Goal: Task Accomplishment & Management: Use online tool/utility

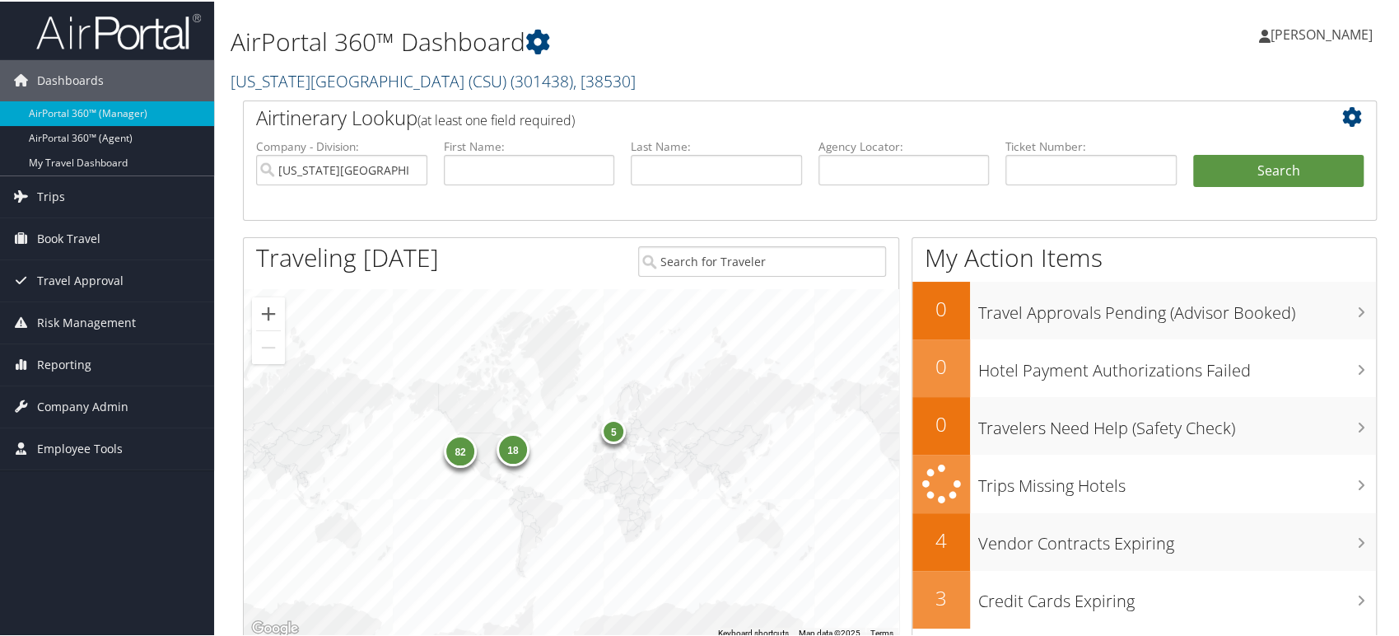
click at [448, 83] on link "[US_STATE][GEOGRAPHIC_DATA] (CSU) ( 301438 ) , [ 38530 ]" at bounding box center [433, 79] width 405 height 22
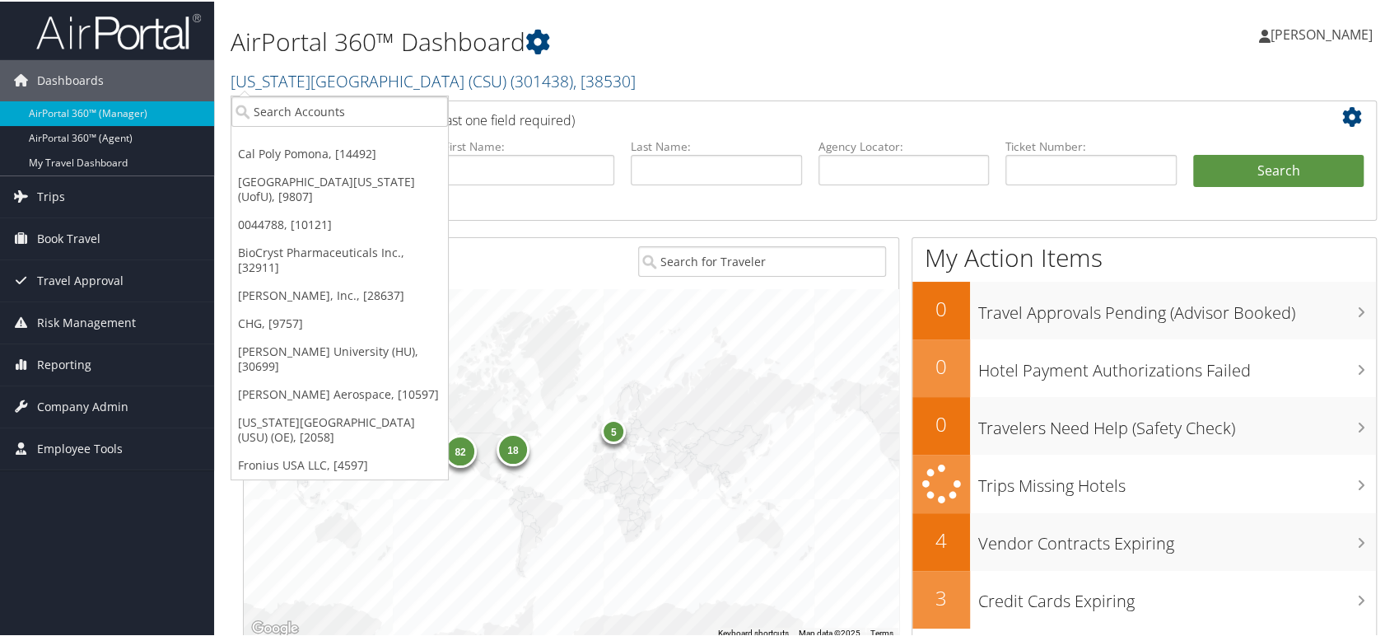
click at [542, 295] on div "82 5 18" at bounding box center [571, 462] width 654 height 350
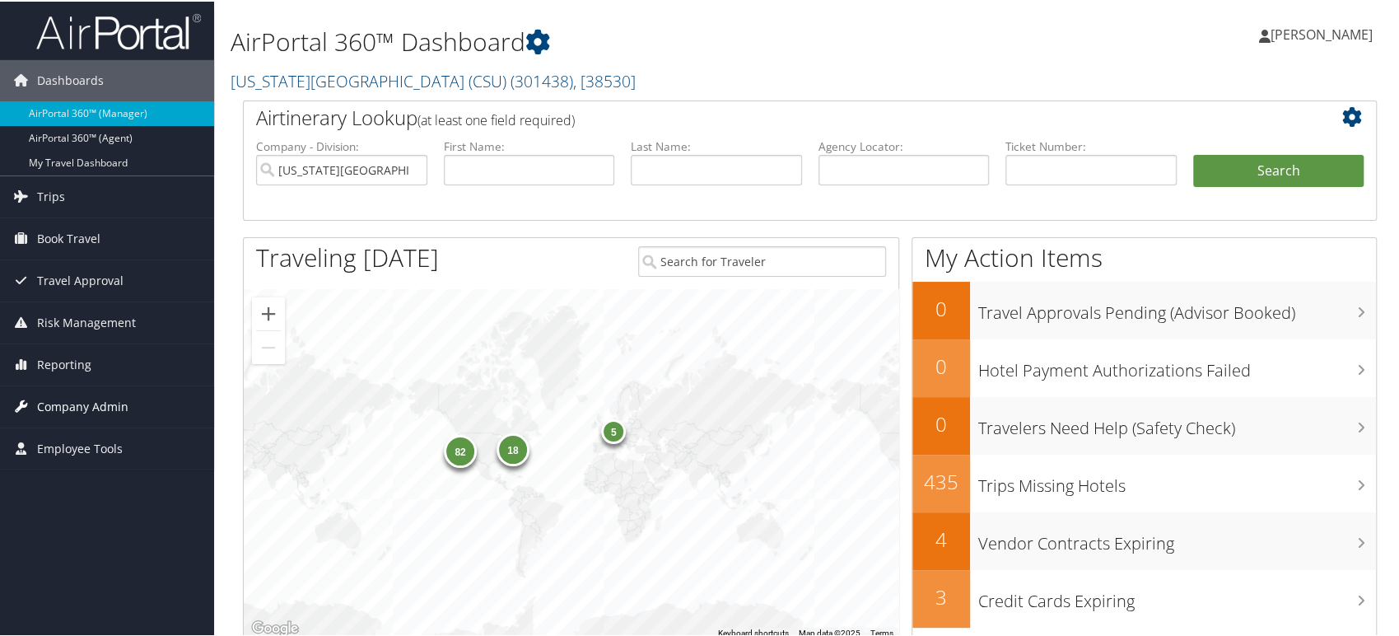
click at [95, 400] on span "Company Admin" at bounding box center [82, 404] width 91 height 41
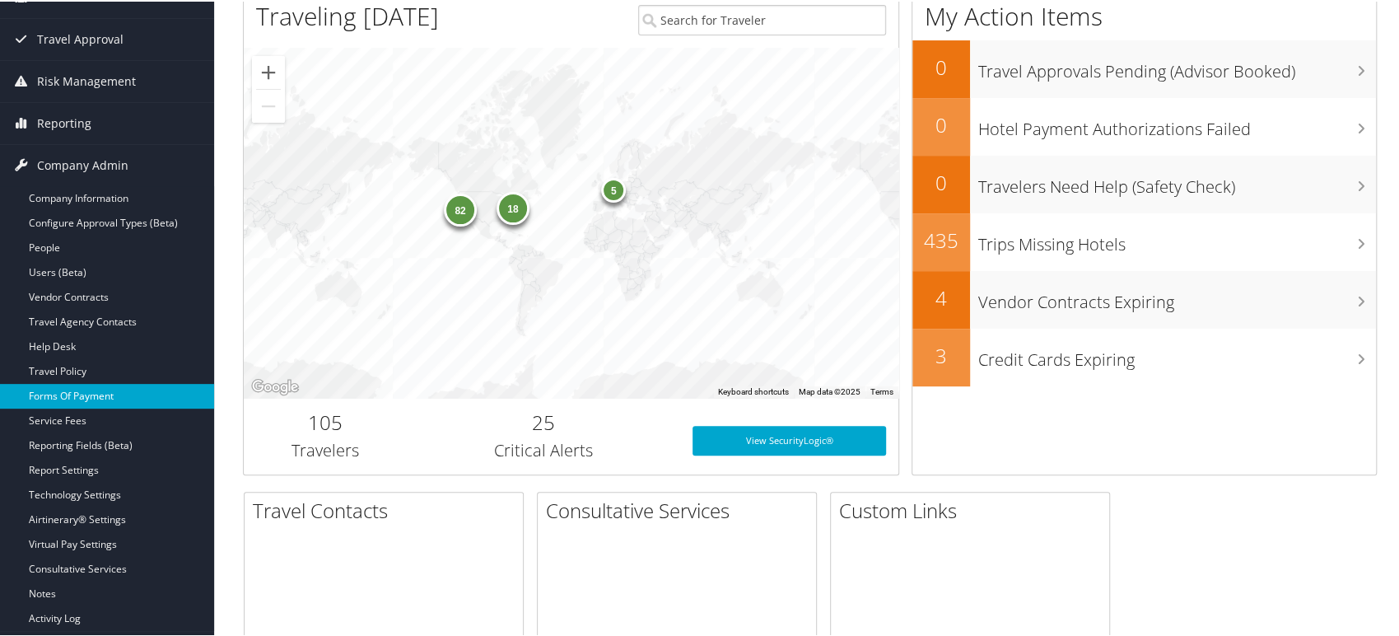
scroll to position [274, 0]
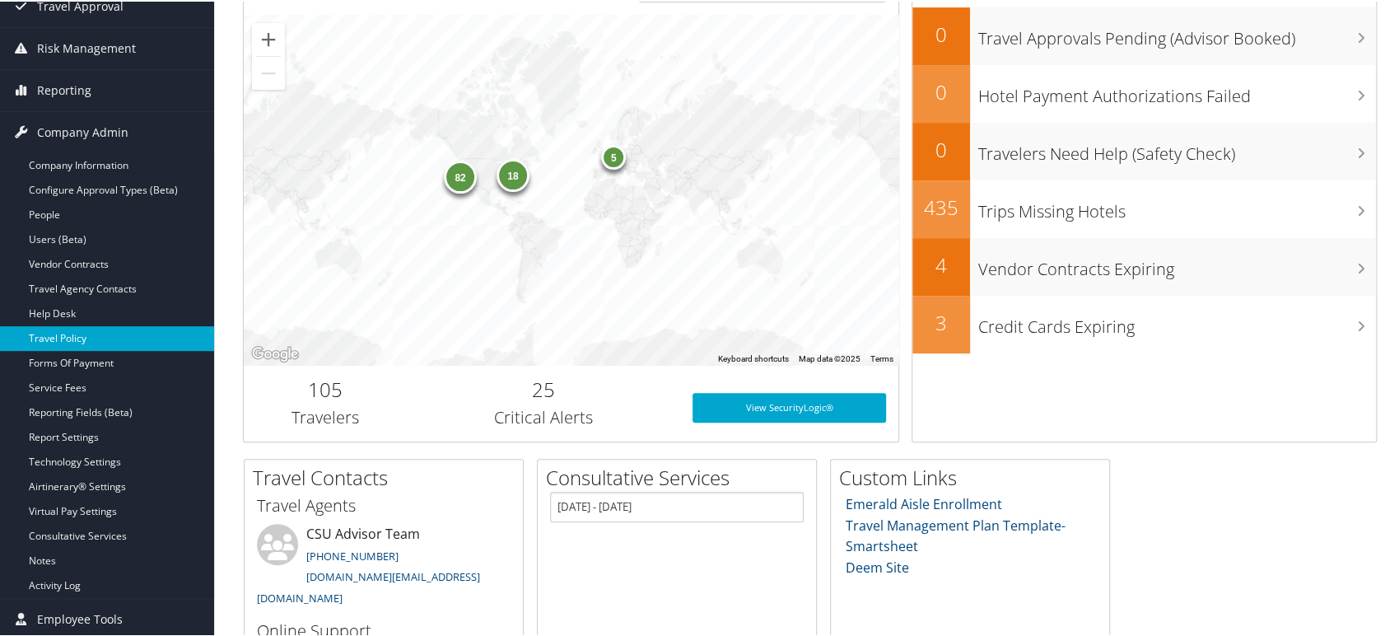
click at [76, 333] on link "Travel Policy" at bounding box center [107, 336] width 214 height 25
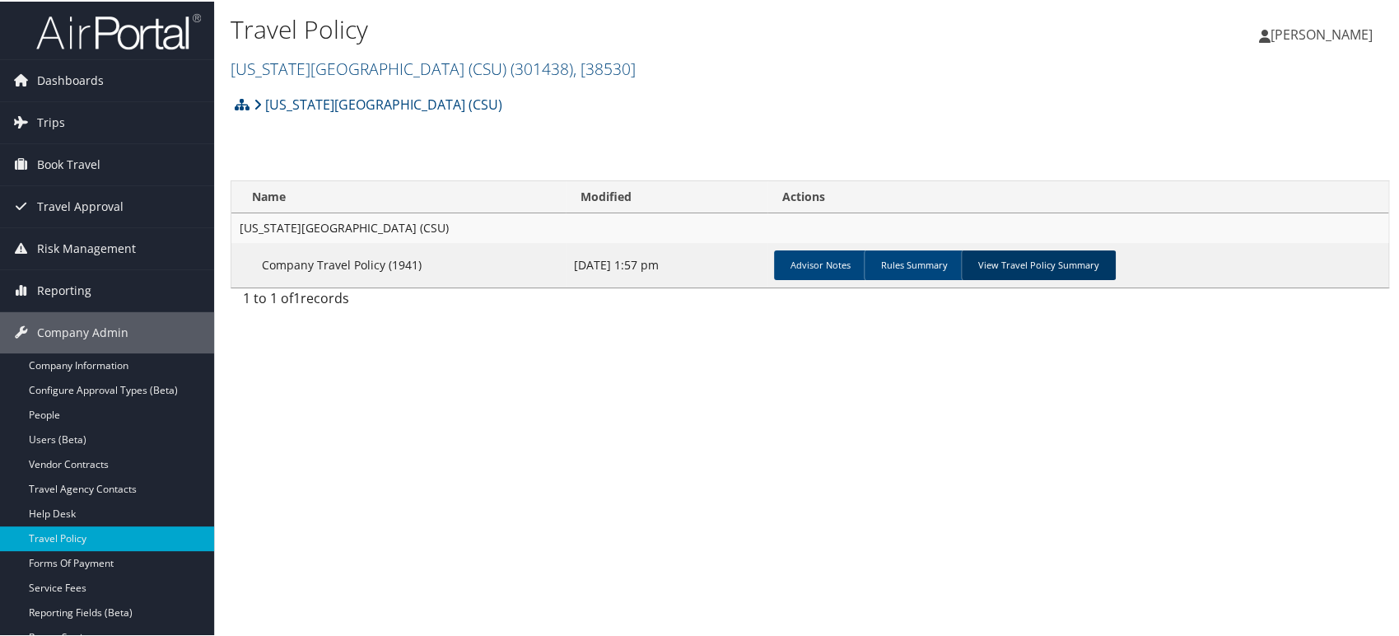
click at [1036, 267] on link "View Travel Policy Summary" at bounding box center [1038, 264] width 155 height 30
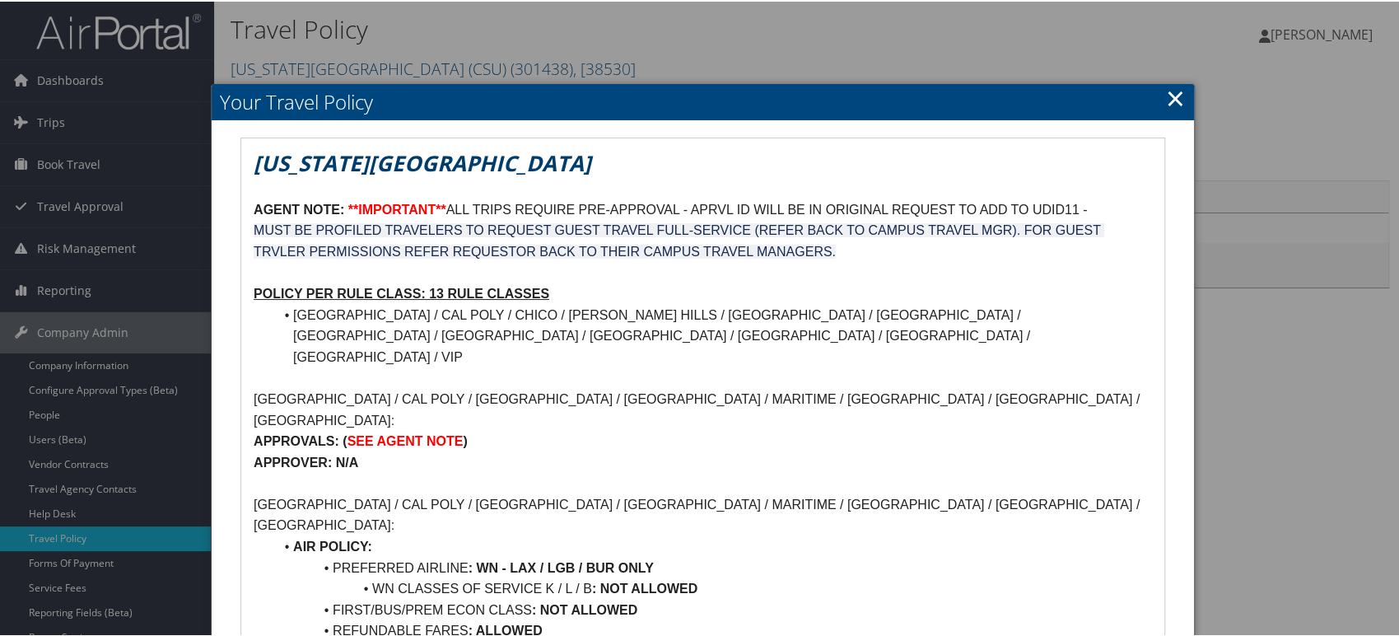
click at [1173, 97] on link "×" at bounding box center [1175, 96] width 19 height 33
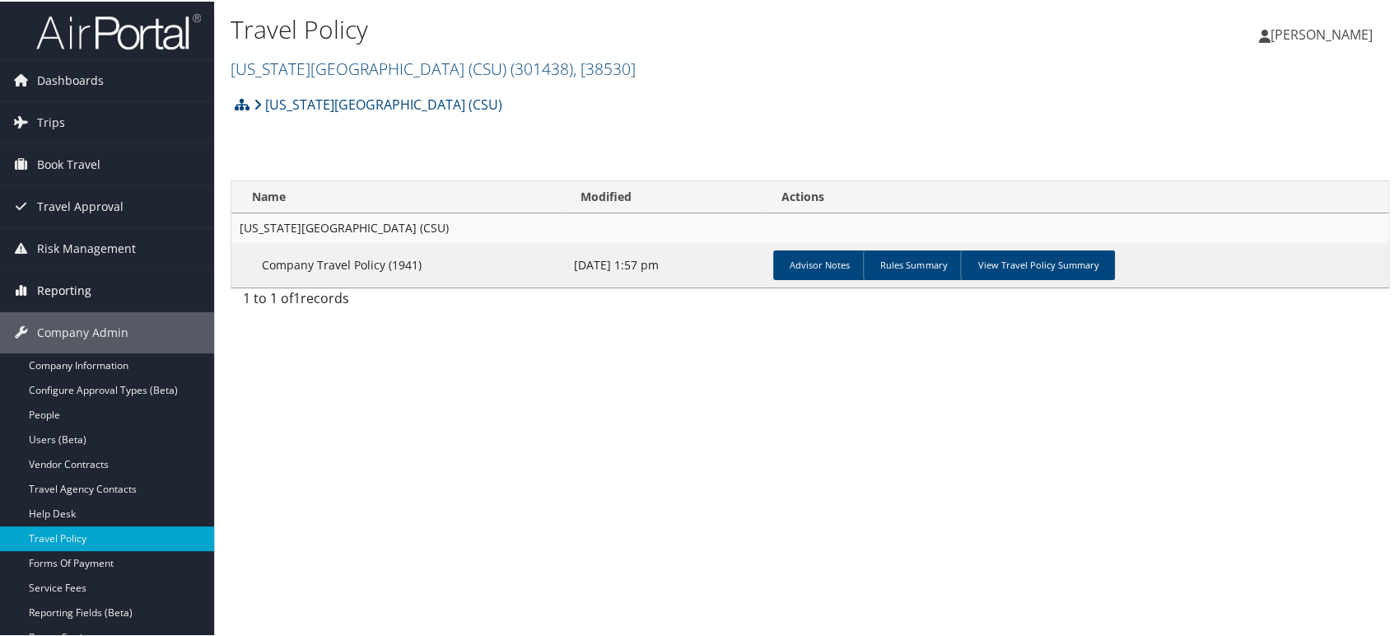
click at [72, 286] on span "Reporting" at bounding box center [64, 288] width 54 height 41
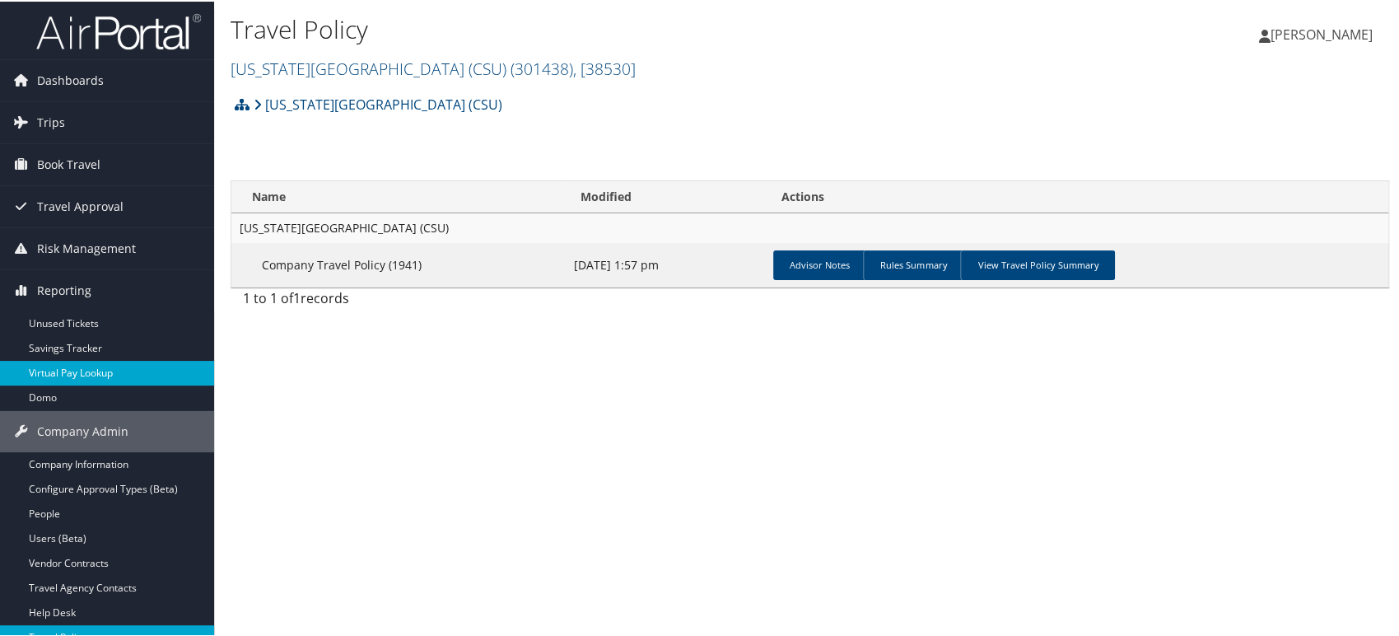
click at [77, 367] on link "Virtual Pay Lookup" at bounding box center [107, 371] width 214 height 25
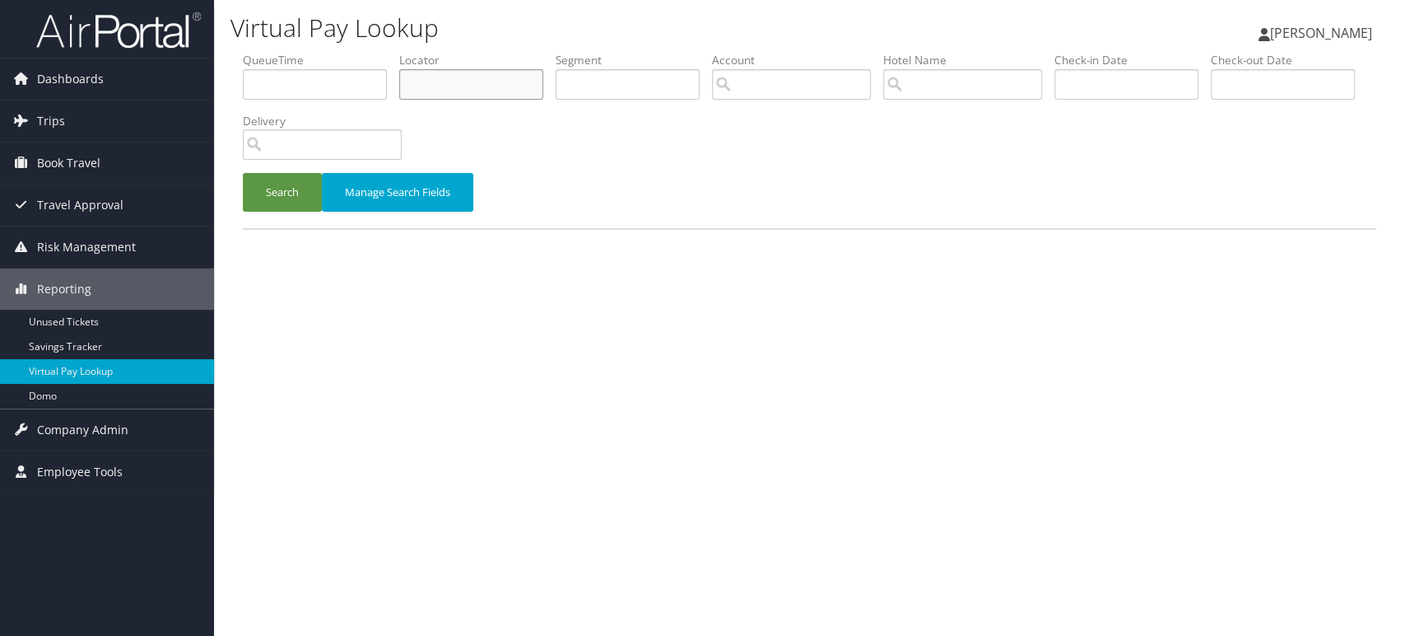
click at [443, 75] on input "text" at bounding box center [471, 84] width 144 height 30
paste input "NZZJZL"
type input "NZZJZL"
click at [290, 186] on button "Search" at bounding box center [282, 192] width 79 height 39
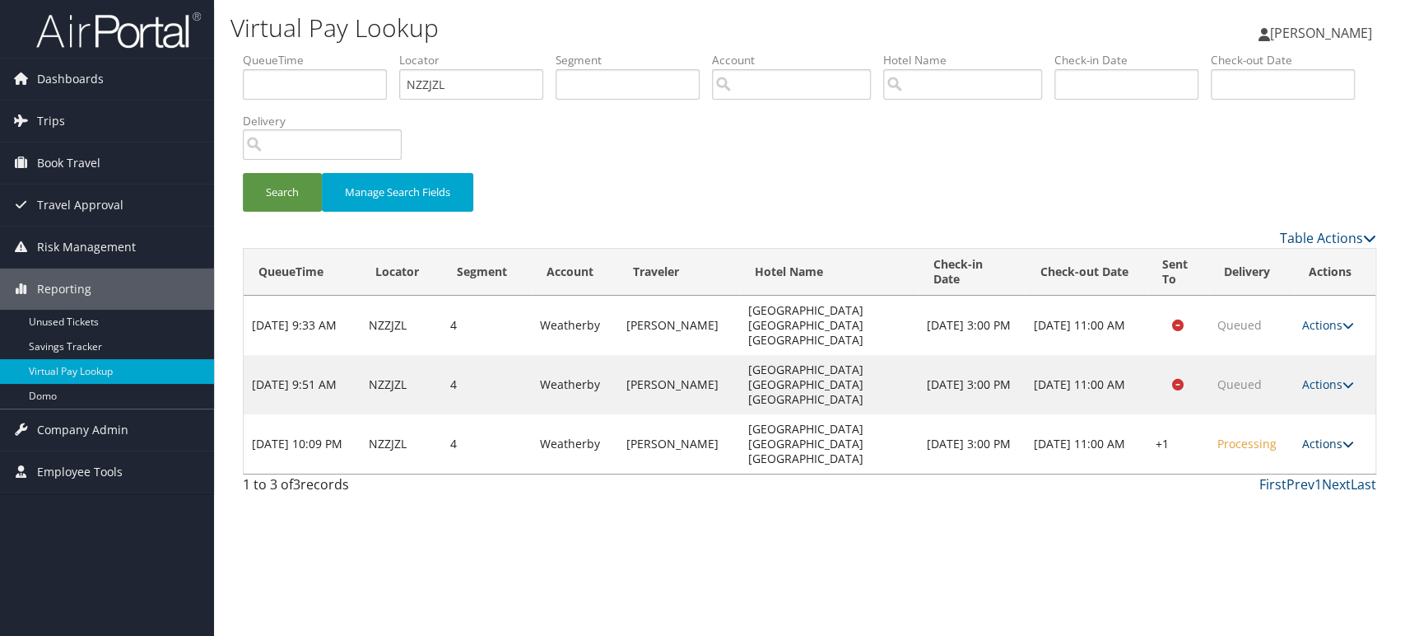
click at [1349, 438] on icon at bounding box center [1349, 444] width 12 height 12
click at [1284, 486] on link "Delivery Information" at bounding box center [1278, 487] width 141 height 28
click at [1348, 438] on icon at bounding box center [1349, 444] width 12 height 12
click at [1273, 510] on link "View Itinerary" at bounding box center [1278, 515] width 141 height 28
click at [1346, 438] on icon at bounding box center [1349, 444] width 12 height 12
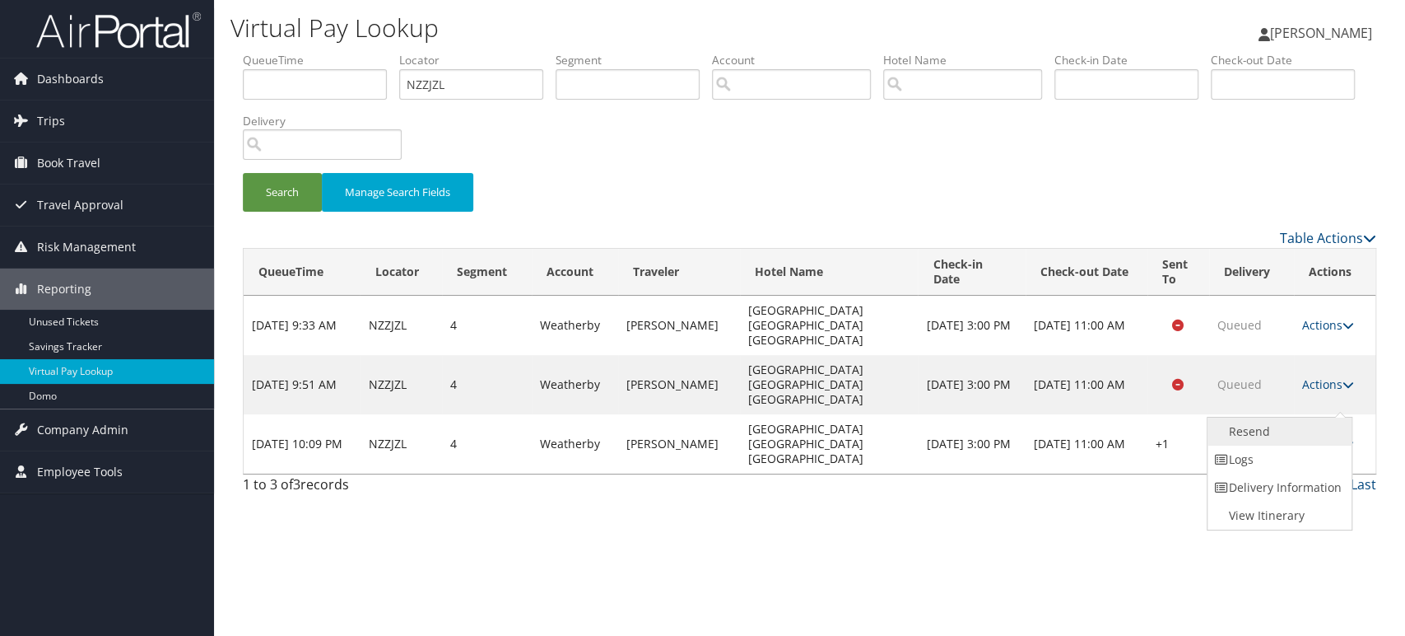
click at [1289, 438] on link "Resend" at bounding box center [1278, 431] width 141 height 28
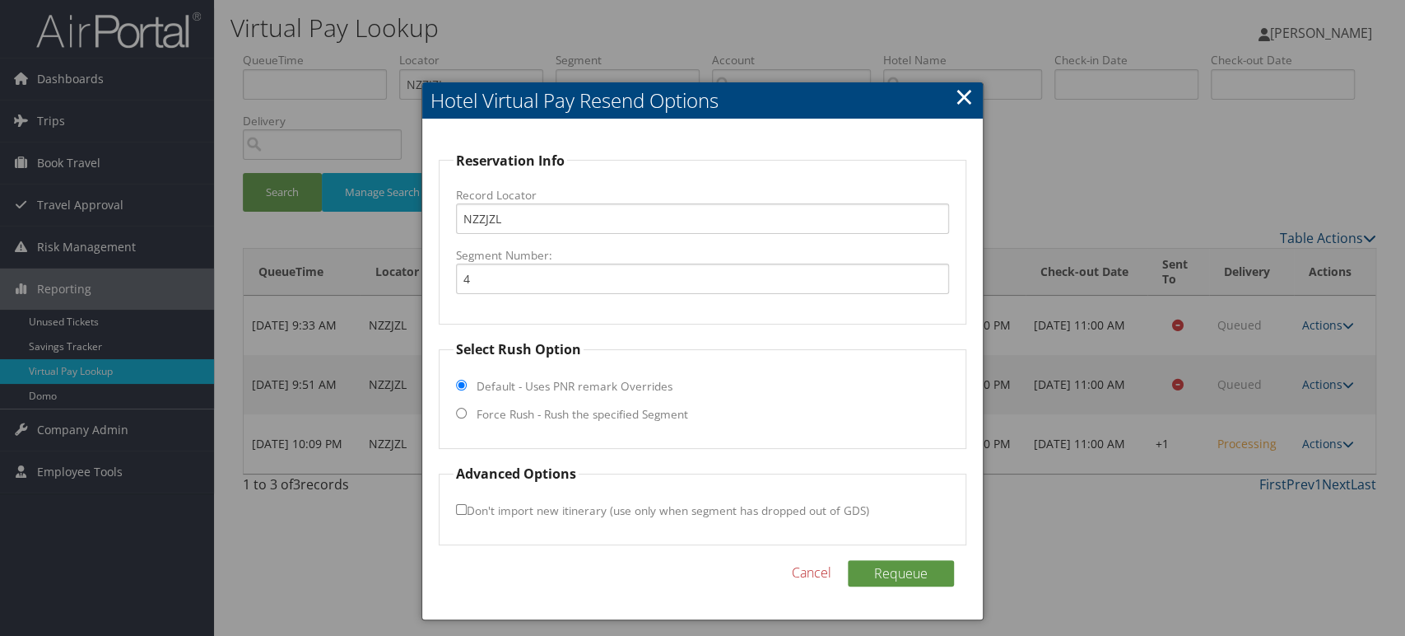
click at [464, 412] on input "Force Rush - Rush the specified Segment" at bounding box center [461, 413] width 11 height 11
radio input "true"
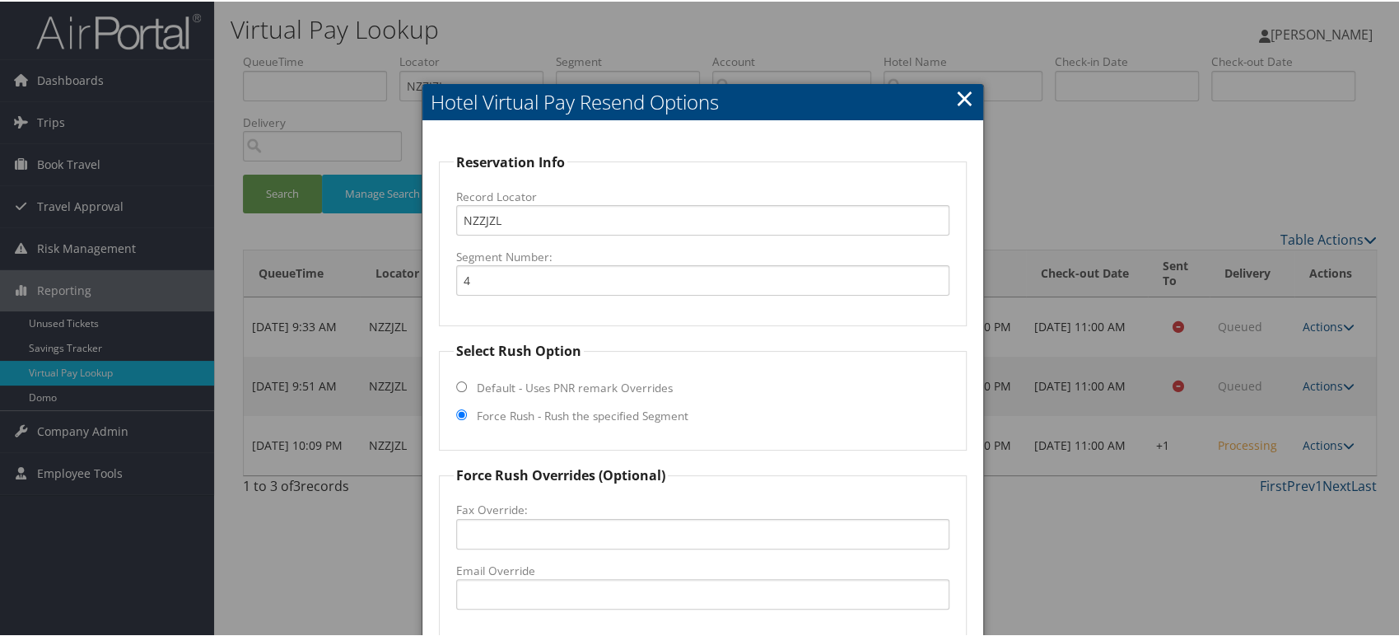
scroll to position [171, 0]
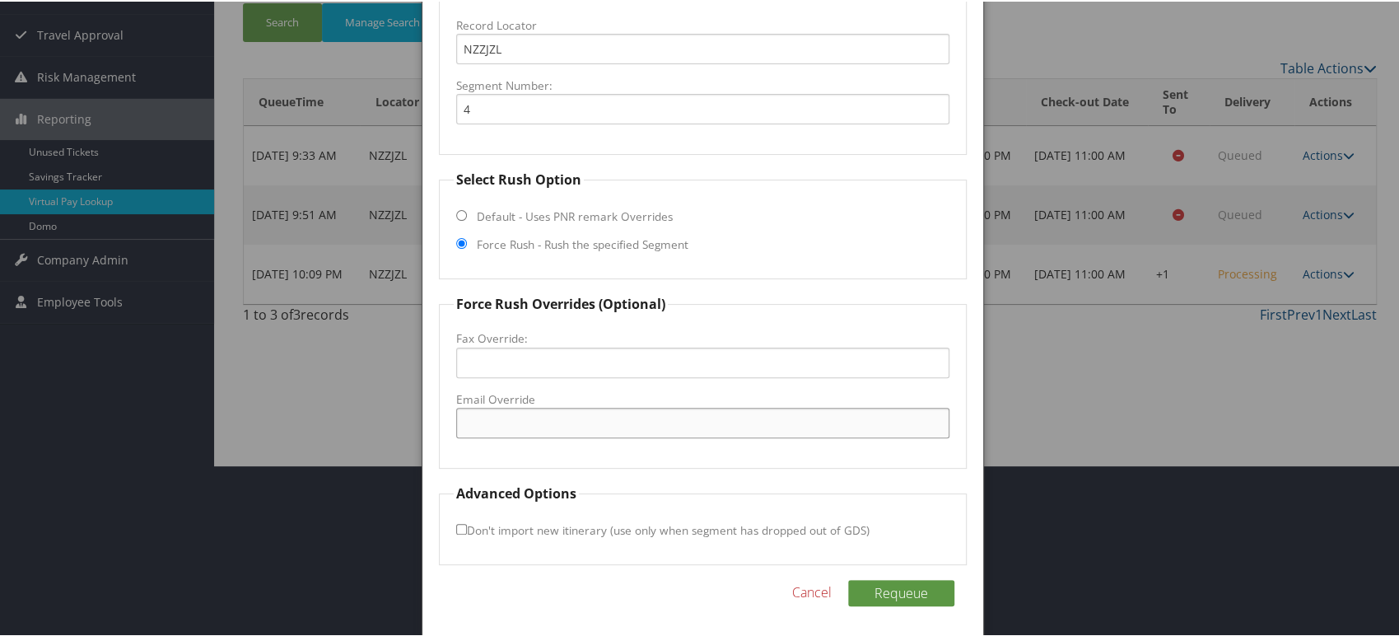
click at [504, 419] on input "Email Override" at bounding box center [702, 421] width 493 height 30
paste input "NZZJZL"
type input "NZZJZL"
click at [913, 584] on button "Requeue" at bounding box center [901, 591] width 106 height 26
click at [848, 584] on link "Cancel" at bounding box center [849, 590] width 40 height 20
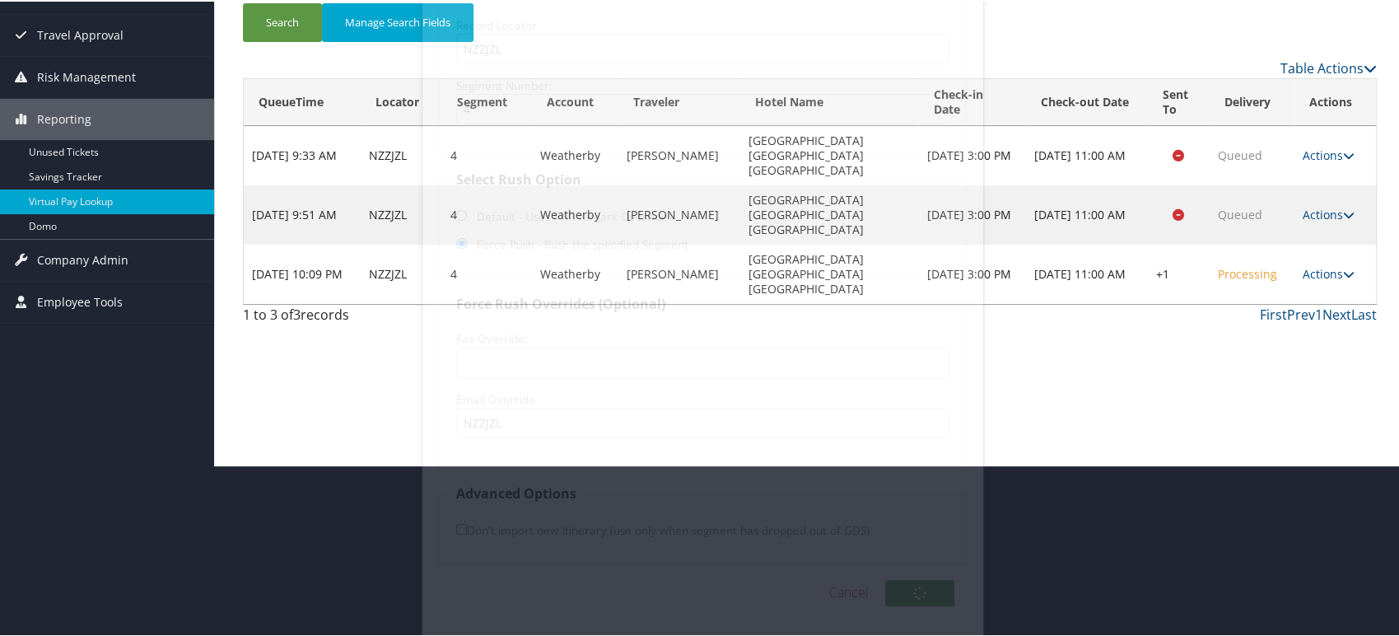
scroll to position [0, 0]
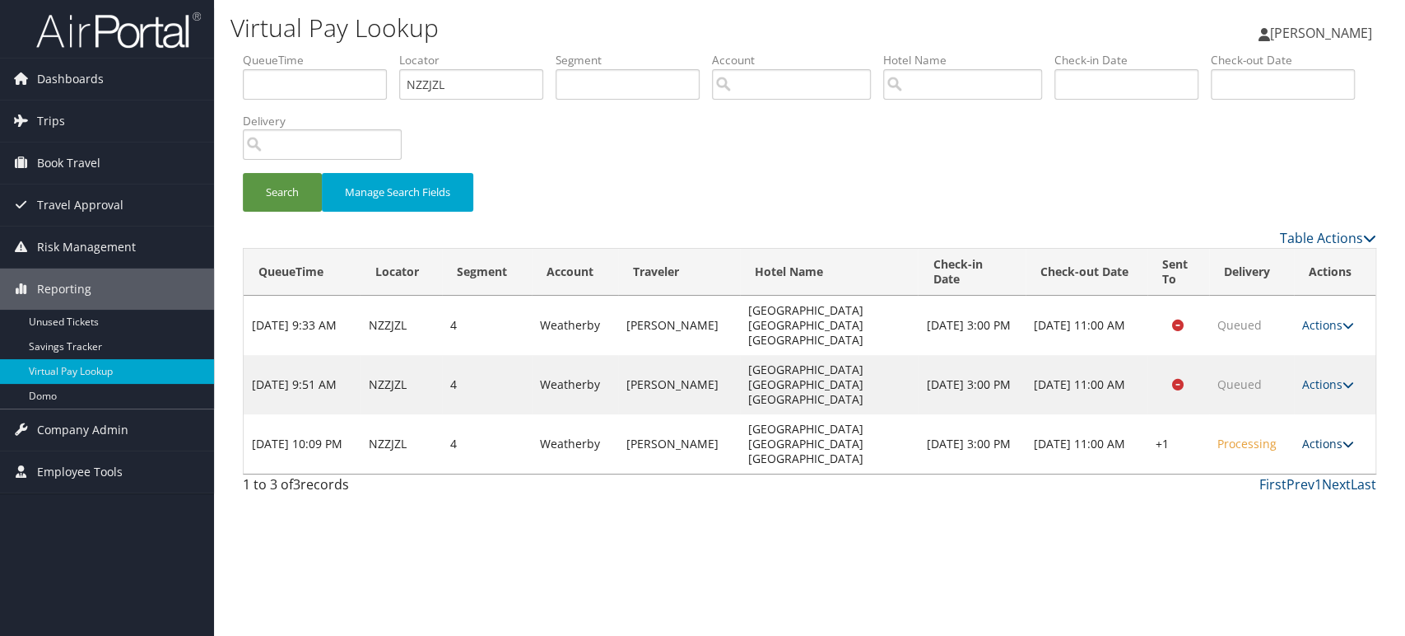
click at [1324, 435] on link "Actions" at bounding box center [1328, 443] width 52 height 16
click at [1261, 433] on link "Resend" at bounding box center [1278, 431] width 141 height 28
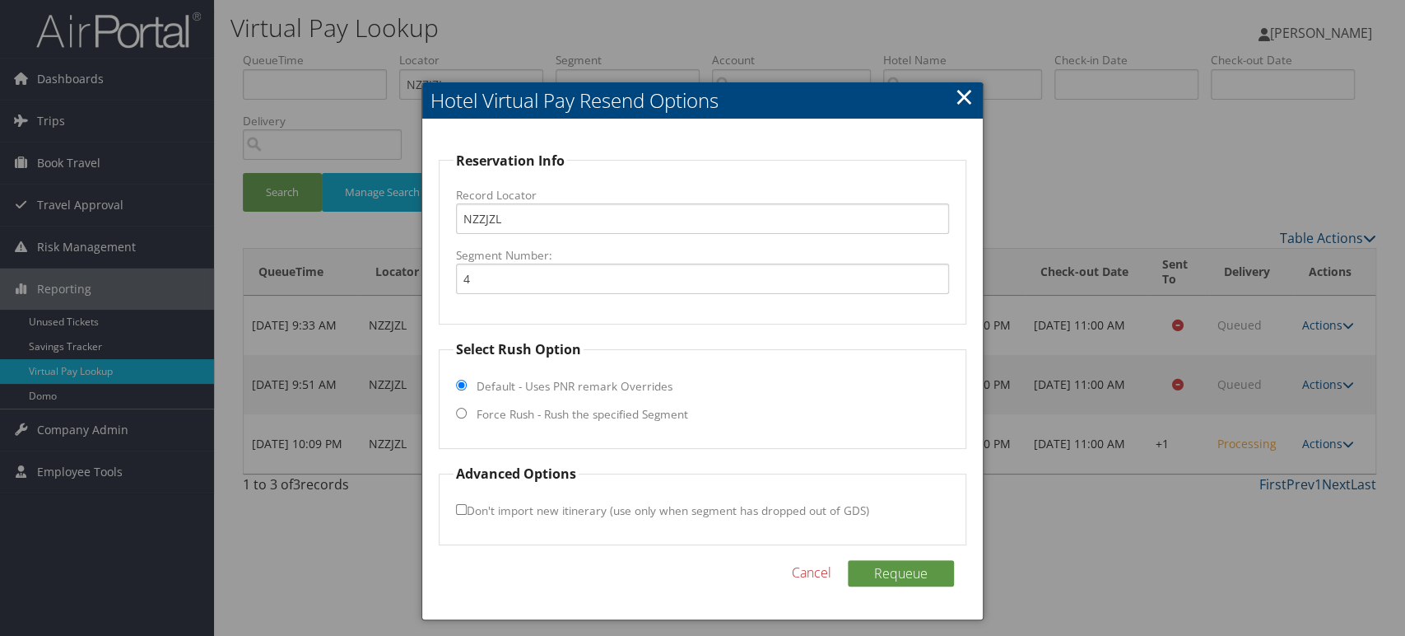
click at [457, 413] on input "Force Rush - Rush the specified Segment" at bounding box center [461, 413] width 11 height 11
radio input "true"
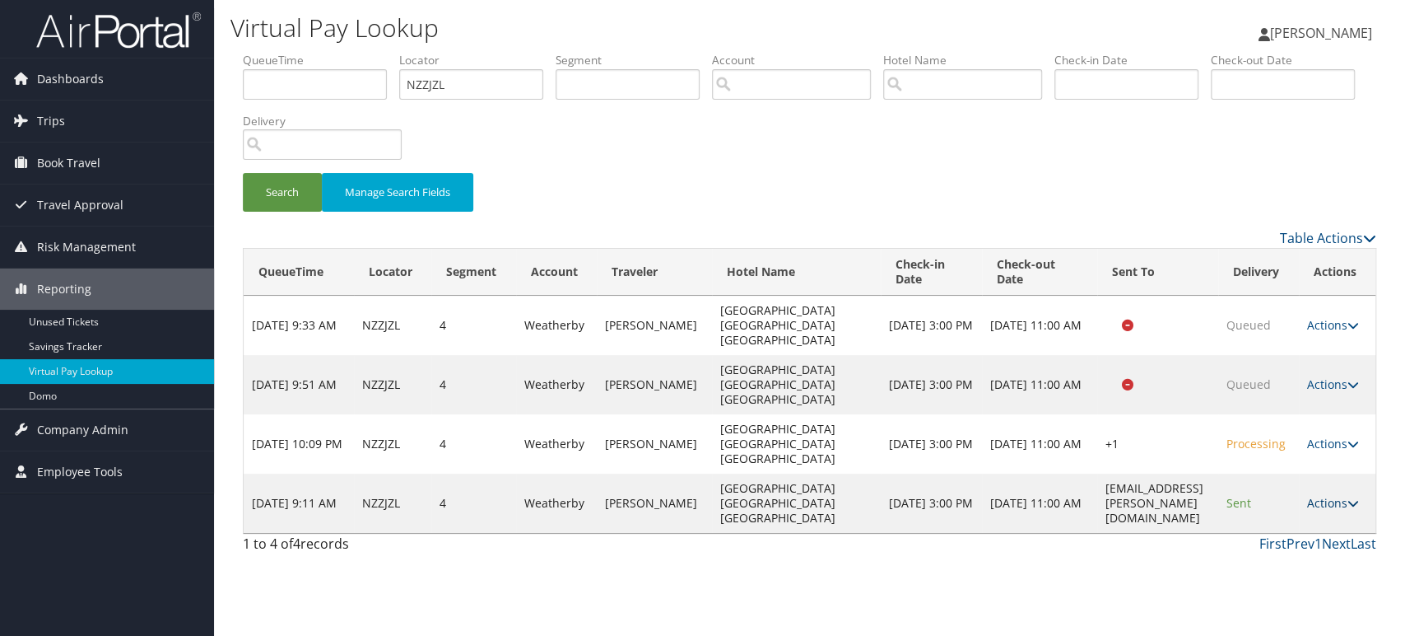
click at [1330, 495] on link "Actions" at bounding box center [1333, 503] width 52 height 16
click at [1302, 479] on link "Resend" at bounding box center [1308, 476] width 104 height 28
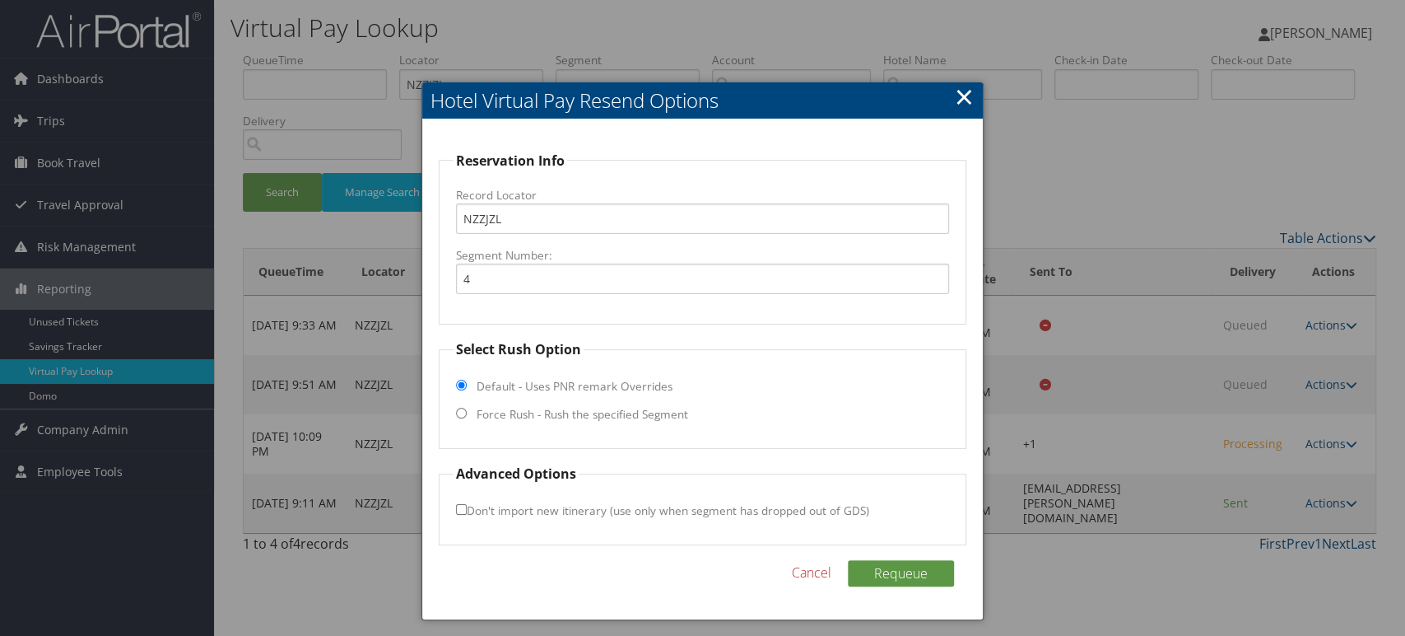
click at [457, 413] on input "Force Rush - Rush the specified Segment" at bounding box center [461, 413] width 11 height 11
radio input "true"
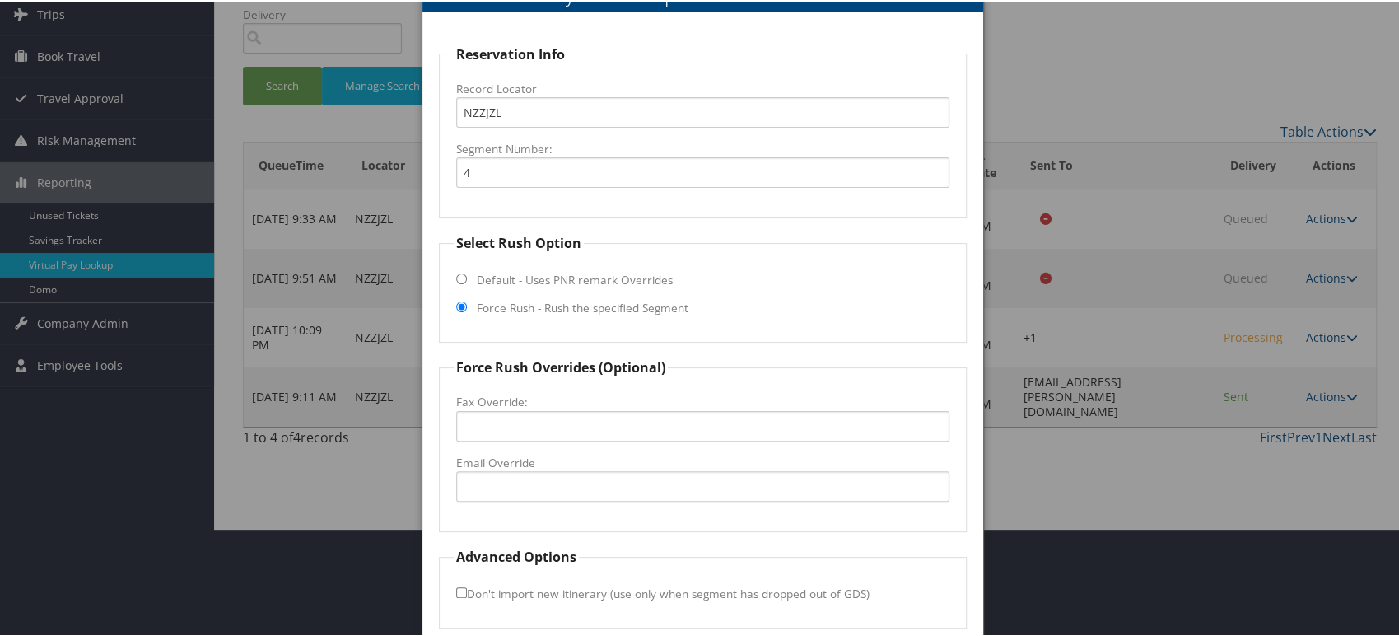
scroll to position [171, 0]
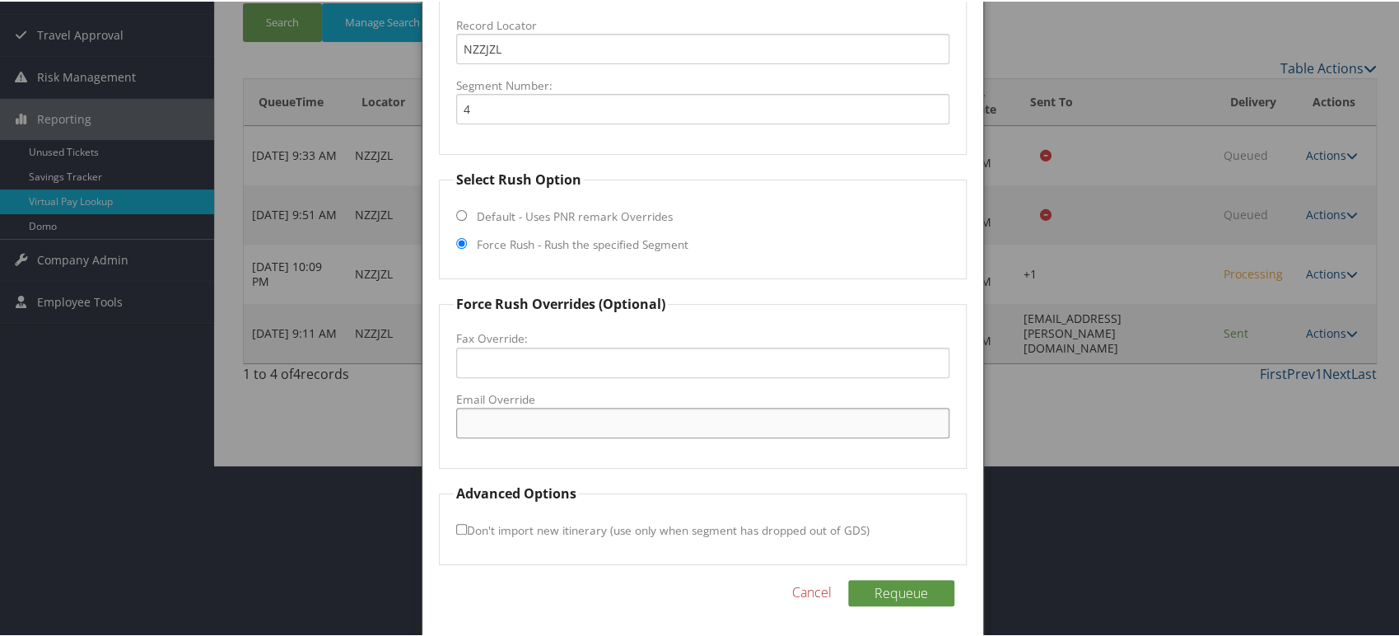
click at [516, 419] on input "Email Override" at bounding box center [702, 421] width 493 height 30
paste input "rapzr.frontdesk@lloydcompanies.com"
type input "rapzr.frontdesk@lloydcompanies.com"
click at [883, 585] on button "Requeue" at bounding box center [901, 591] width 106 height 26
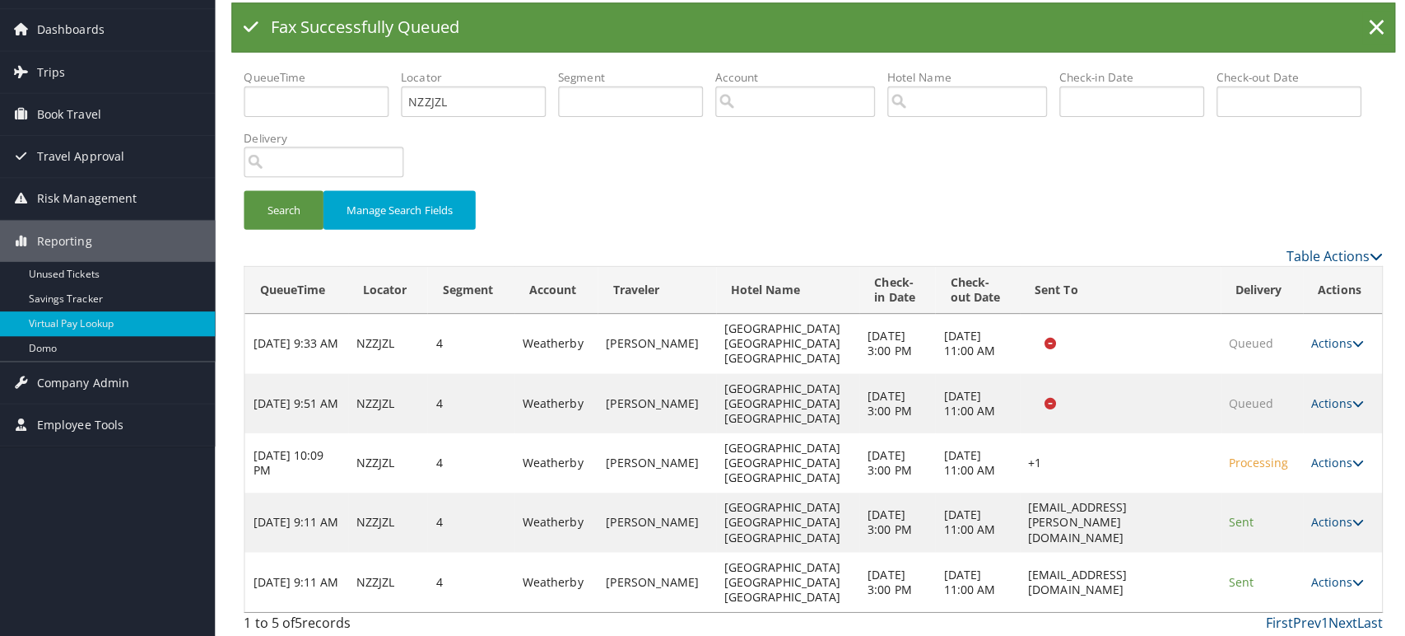
scroll to position [0, 0]
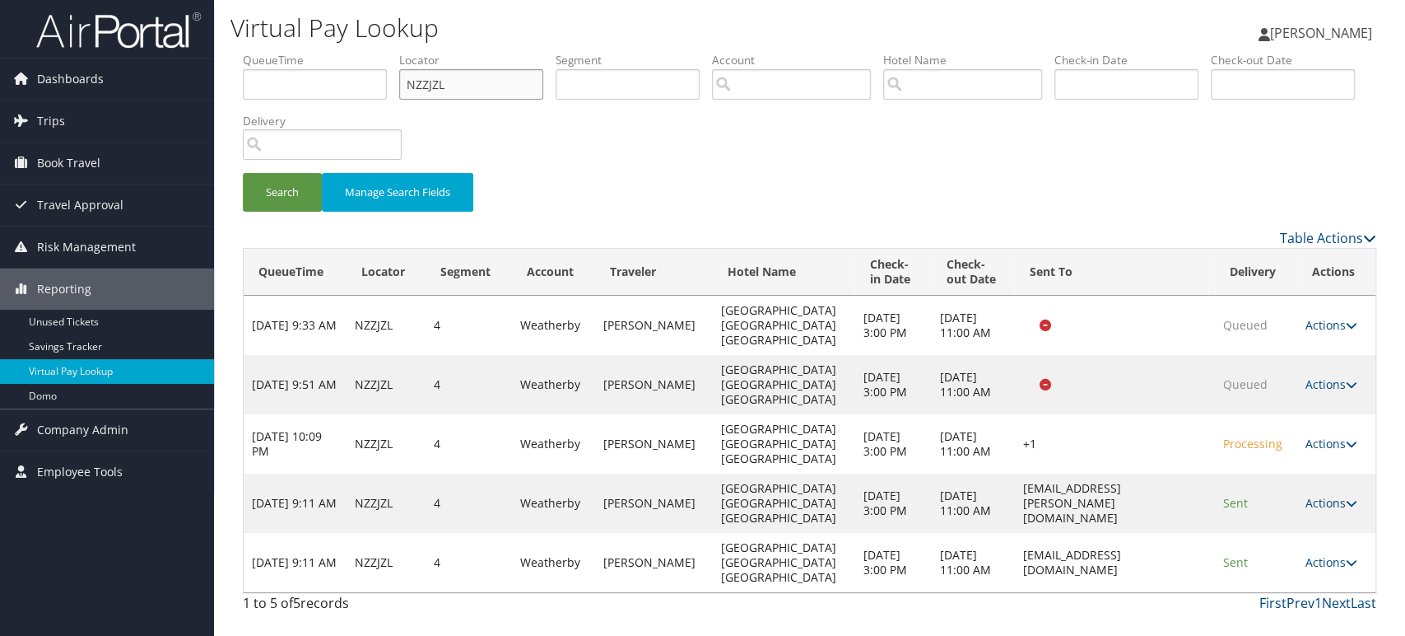
click at [463, 78] on input "NZZJZL" at bounding box center [471, 84] width 144 height 30
click at [135, 40] on img at bounding box center [118, 30] width 165 height 39
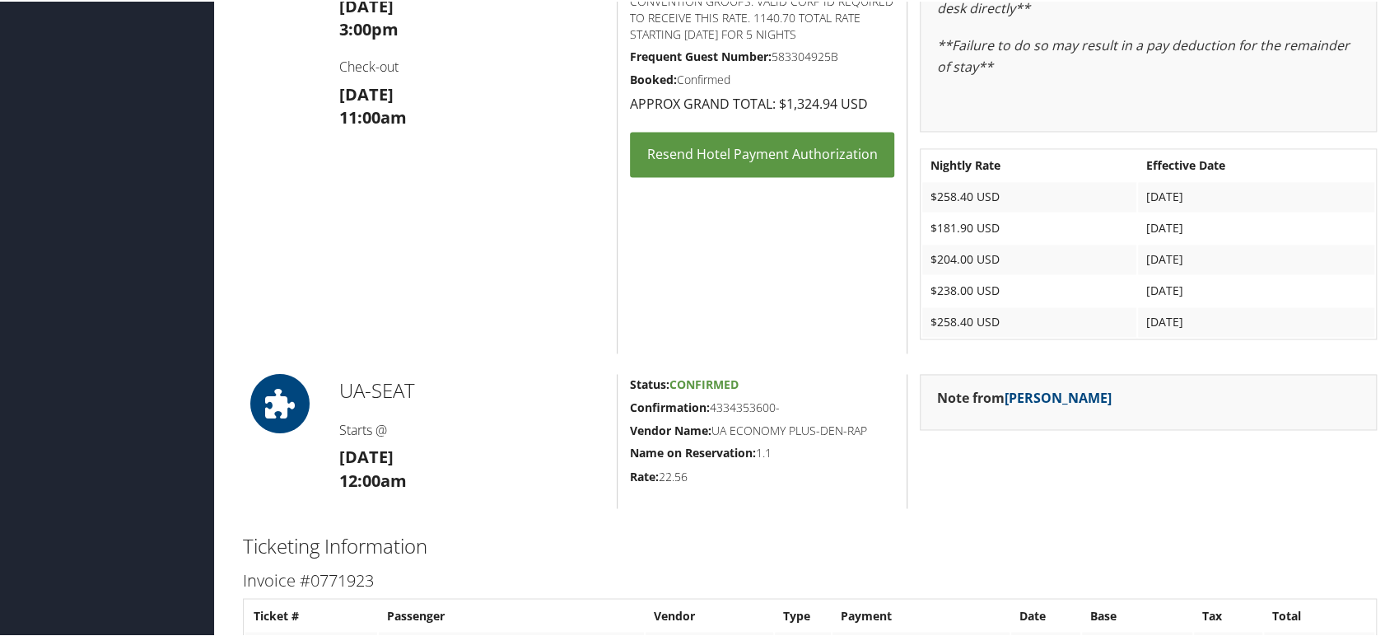
scroll to position [1563, 0]
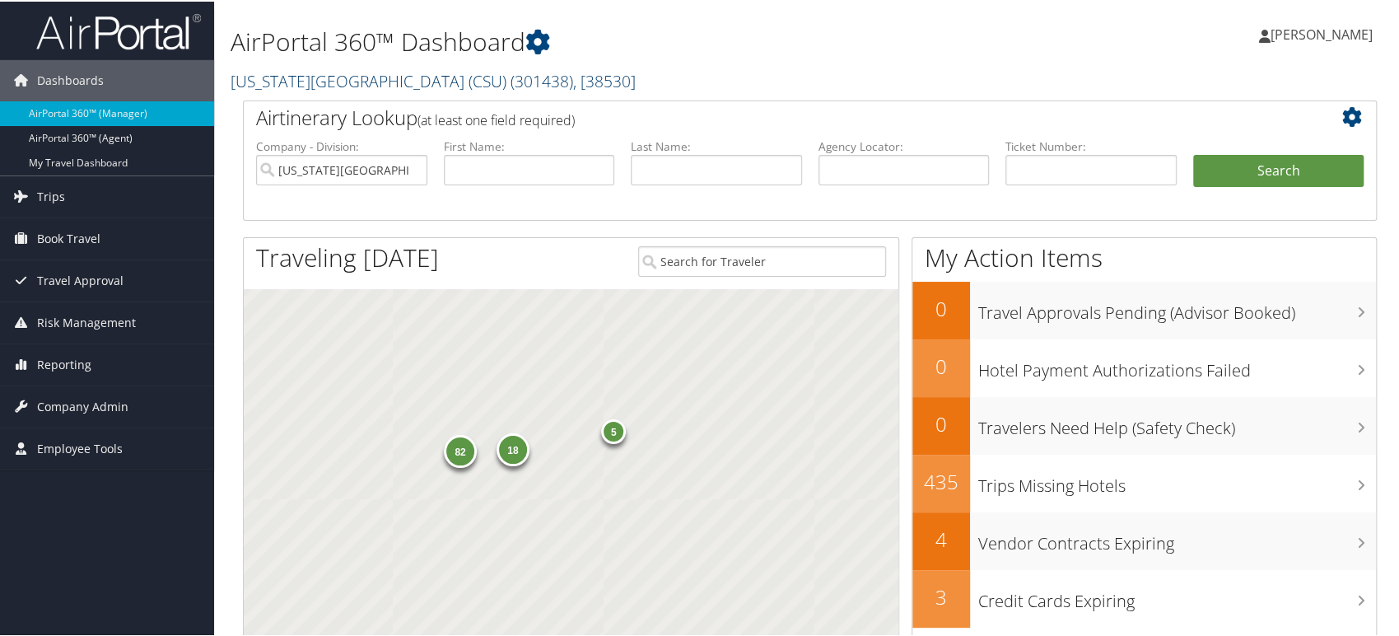
click at [352, 85] on link "[US_STATE][GEOGRAPHIC_DATA] (CSU) ( 301438 ) , [ 38530 ]" at bounding box center [433, 79] width 405 height 22
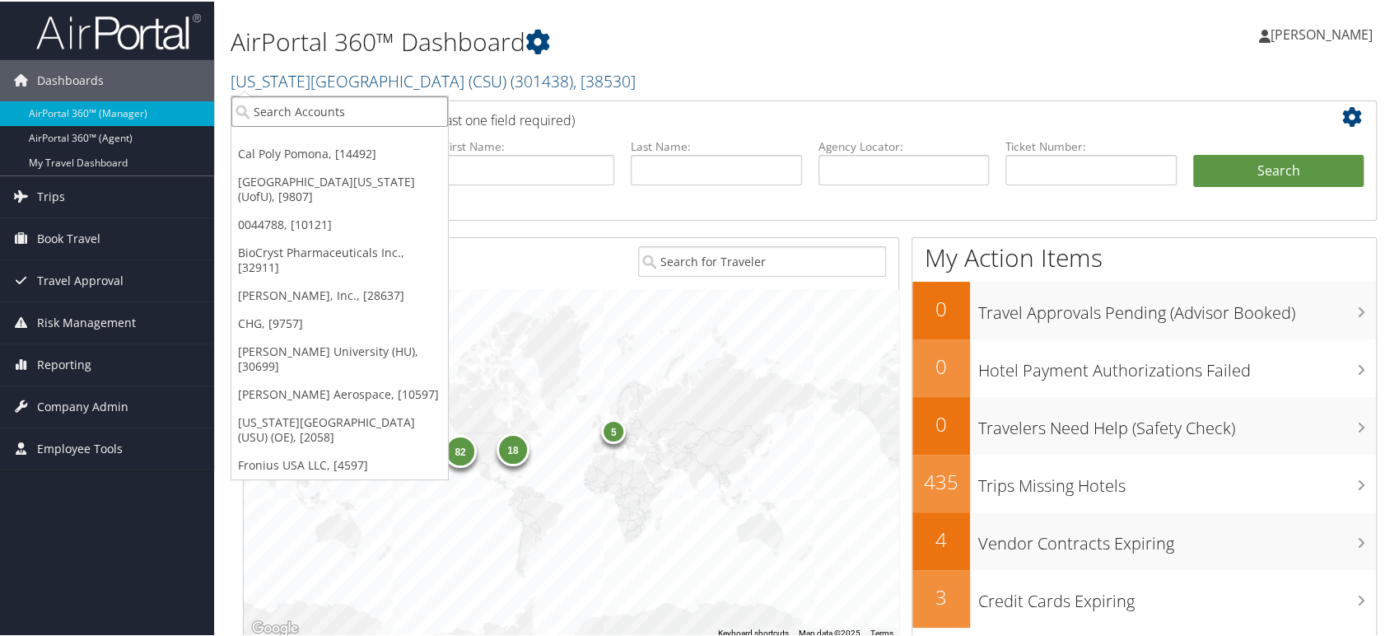
click at [333, 98] on input "search" at bounding box center [339, 110] width 217 height 30
paste input "301160"
type input "301160"
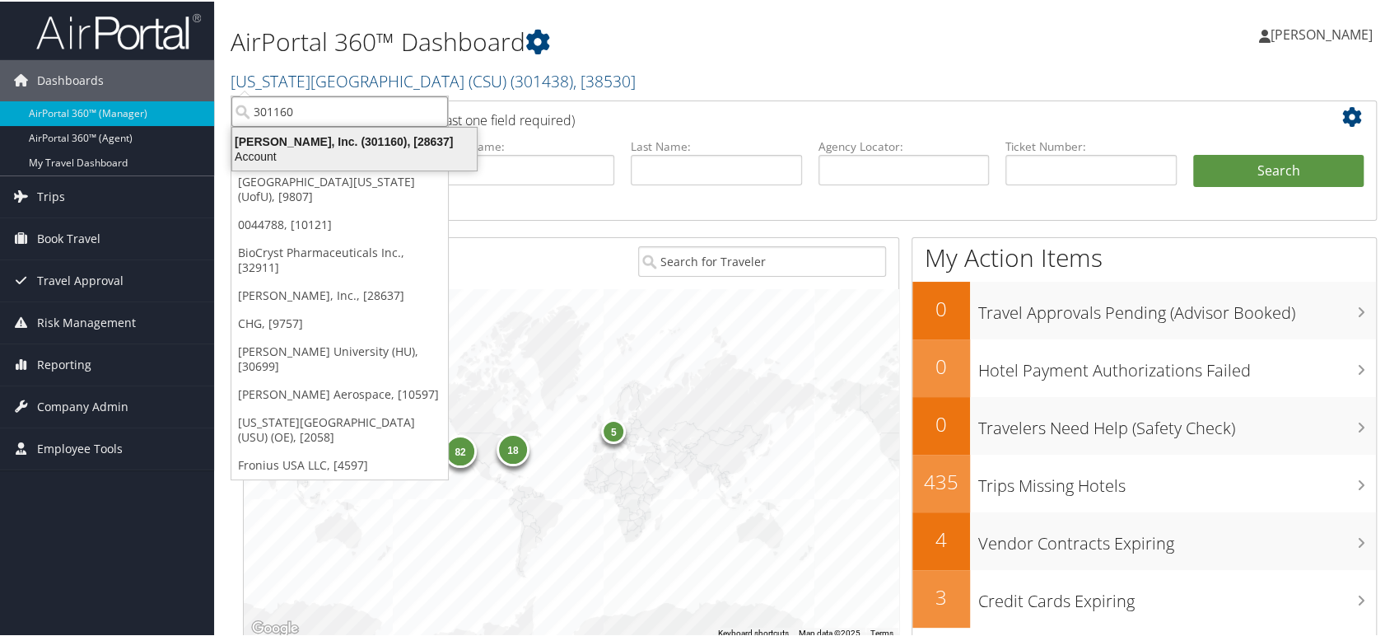
click at [339, 150] on div "Account" at bounding box center [354, 154] width 264 height 15
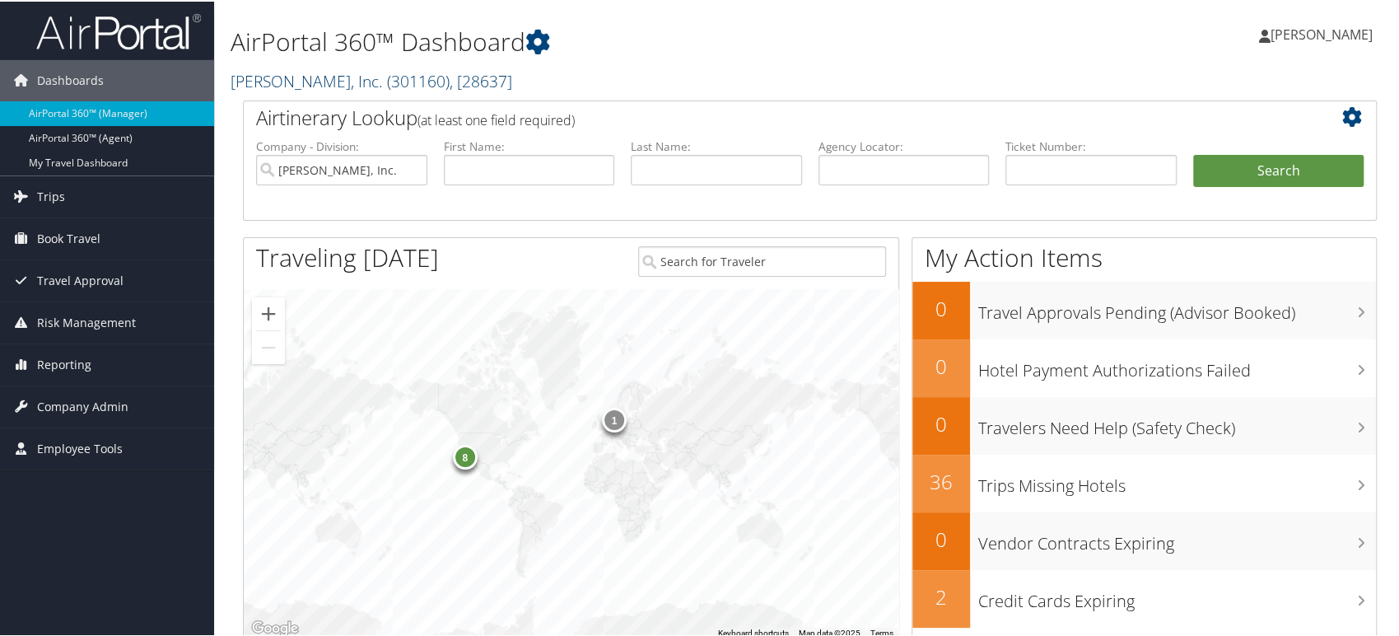
click at [387, 80] on span "( 301160 )" at bounding box center [418, 79] width 63 height 22
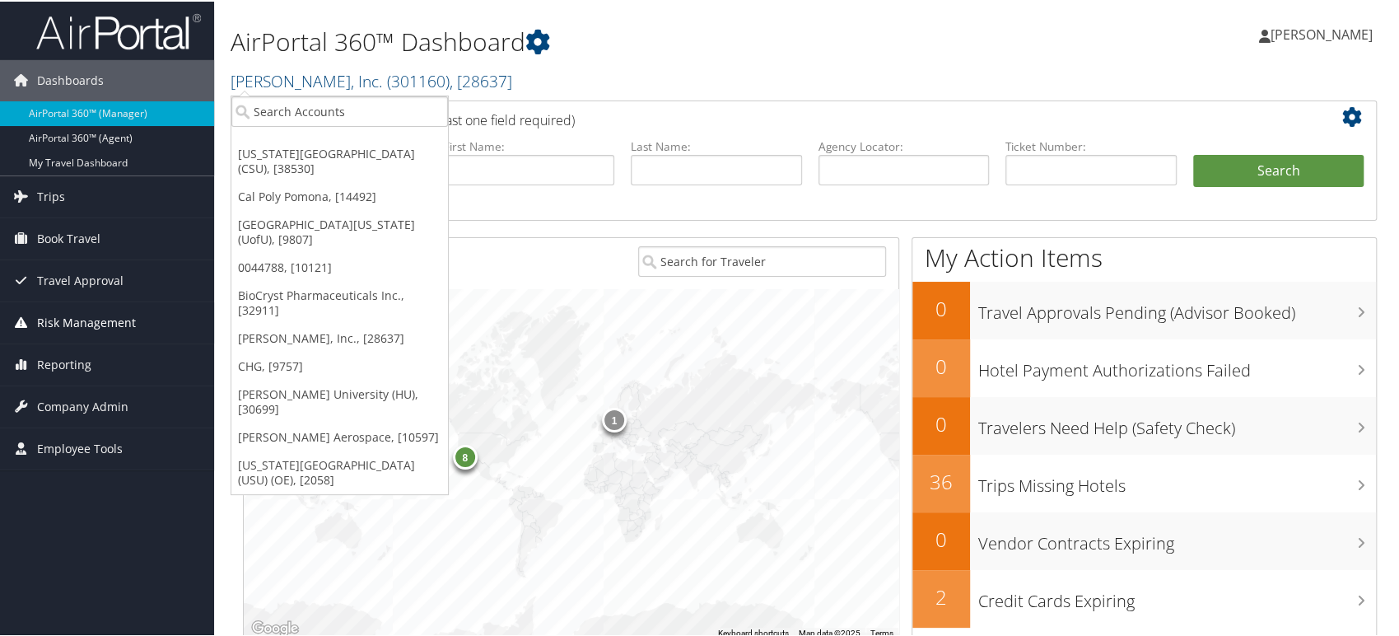
click at [83, 321] on span "Risk Management" at bounding box center [86, 320] width 99 height 41
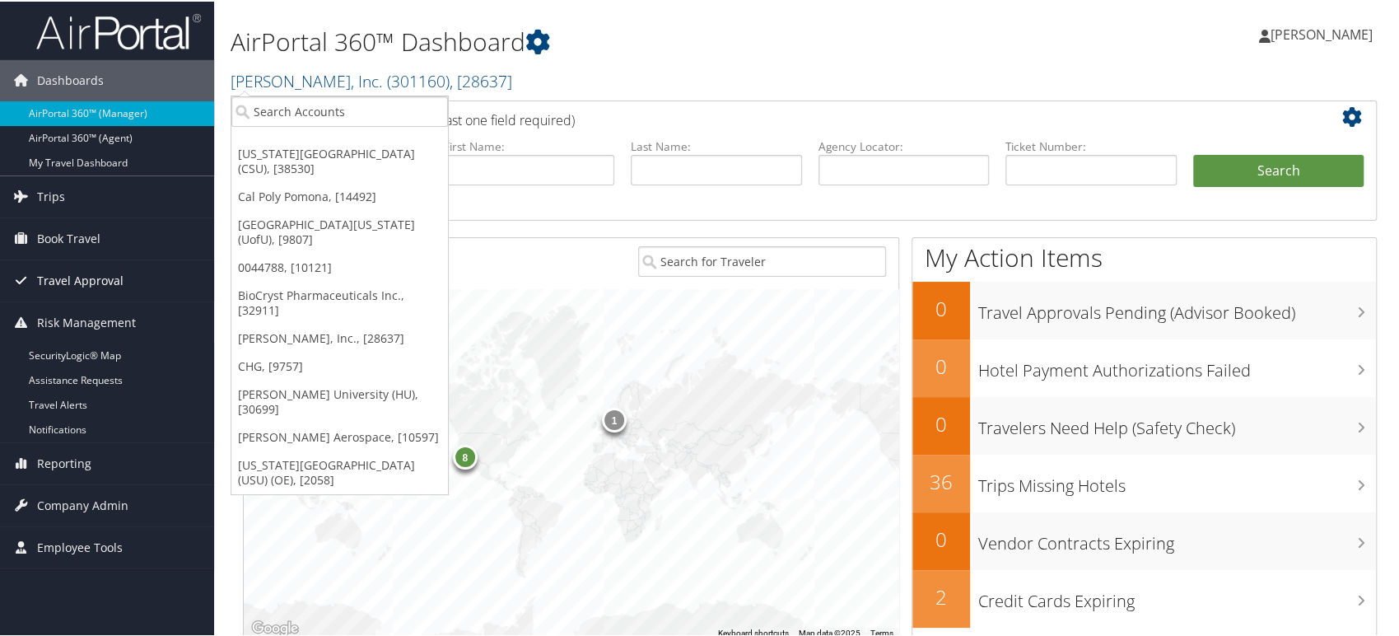
click at [83, 284] on span "Travel Approval" at bounding box center [80, 278] width 86 height 41
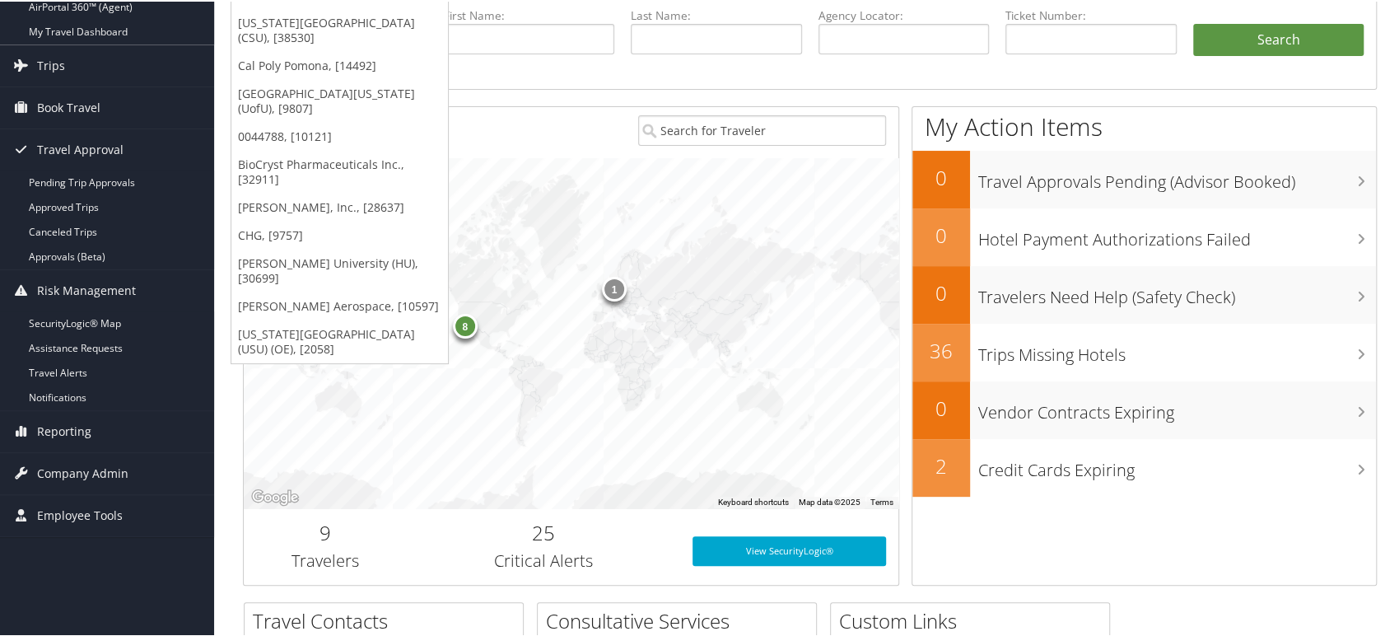
scroll to position [274, 0]
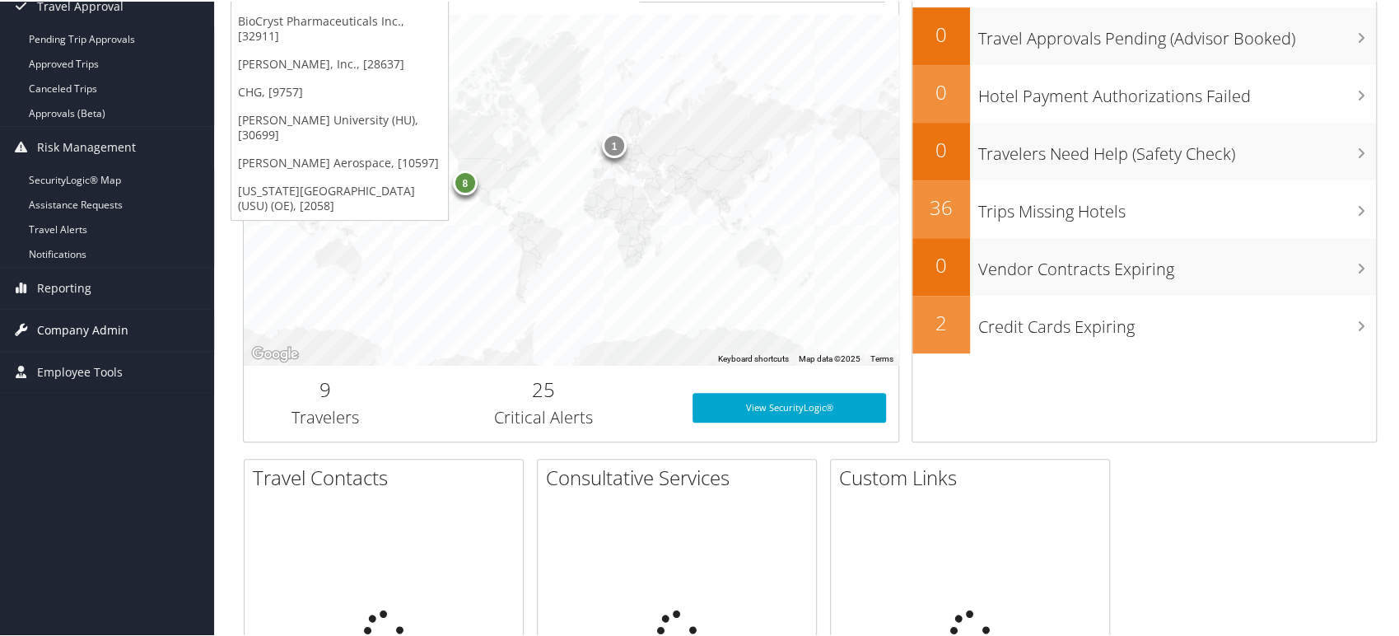
click at [87, 323] on span "Company Admin" at bounding box center [82, 328] width 91 height 41
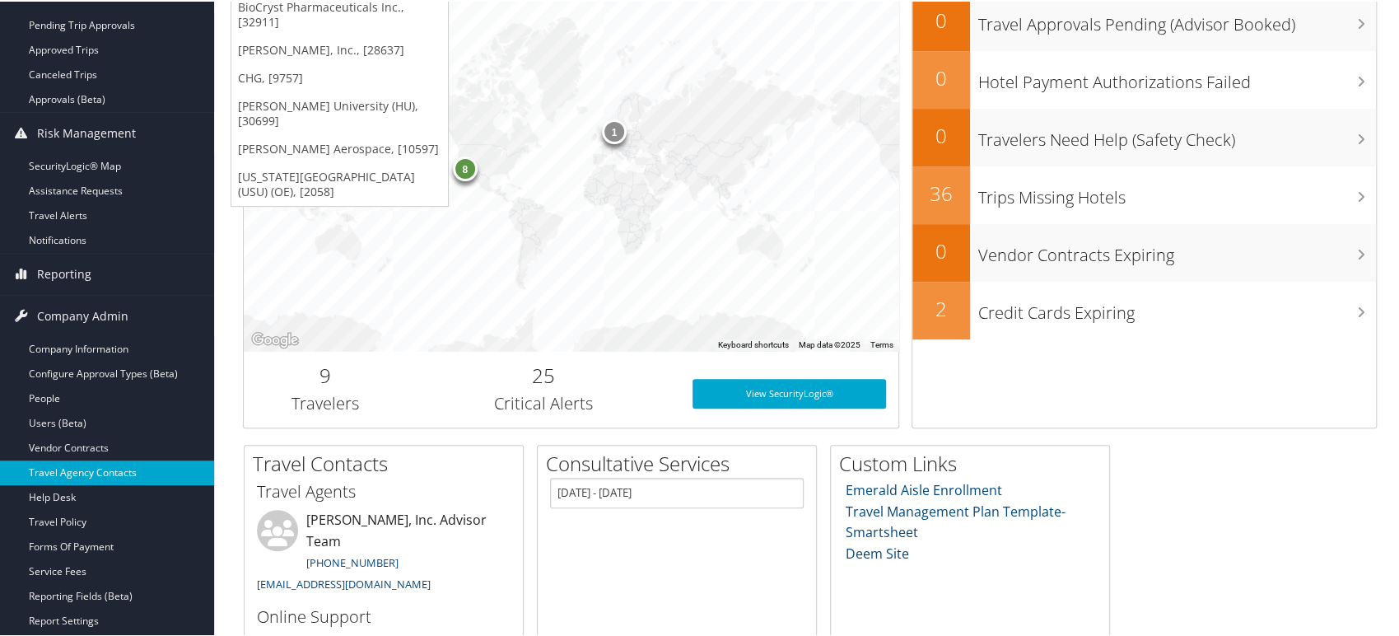
scroll to position [366, 0]
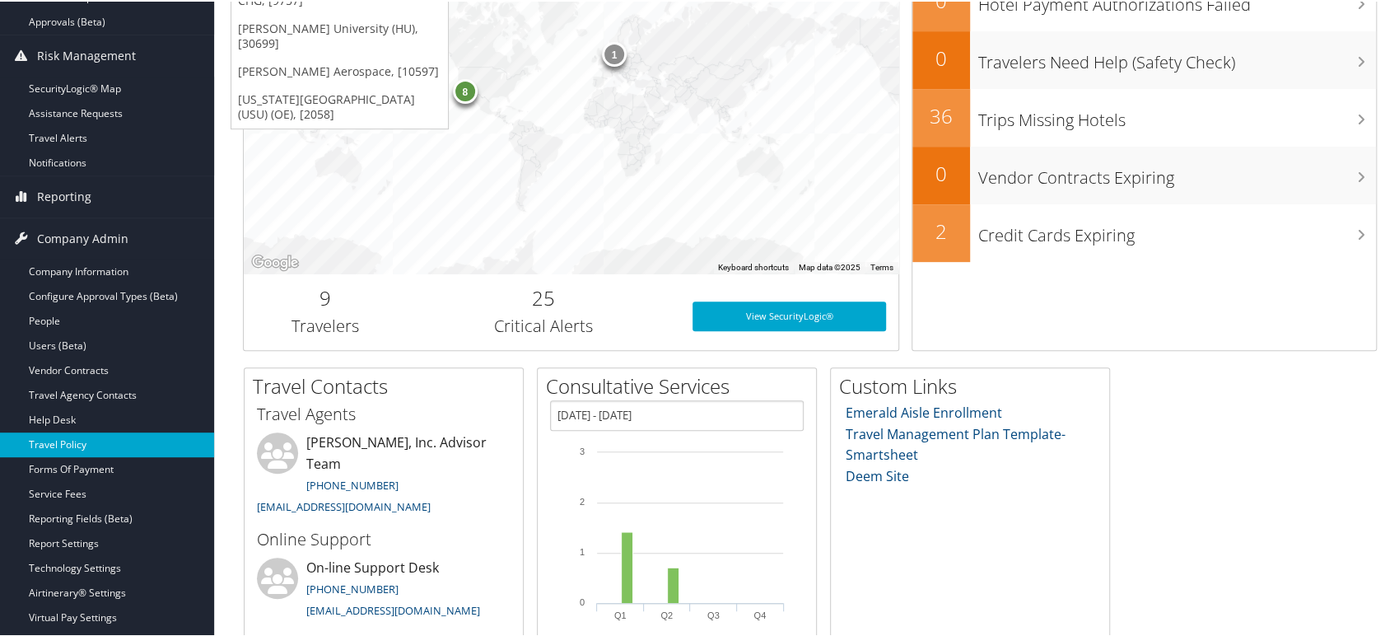
click at [72, 445] on link "Travel Policy" at bounding box center [107, 443] width 214 height 25
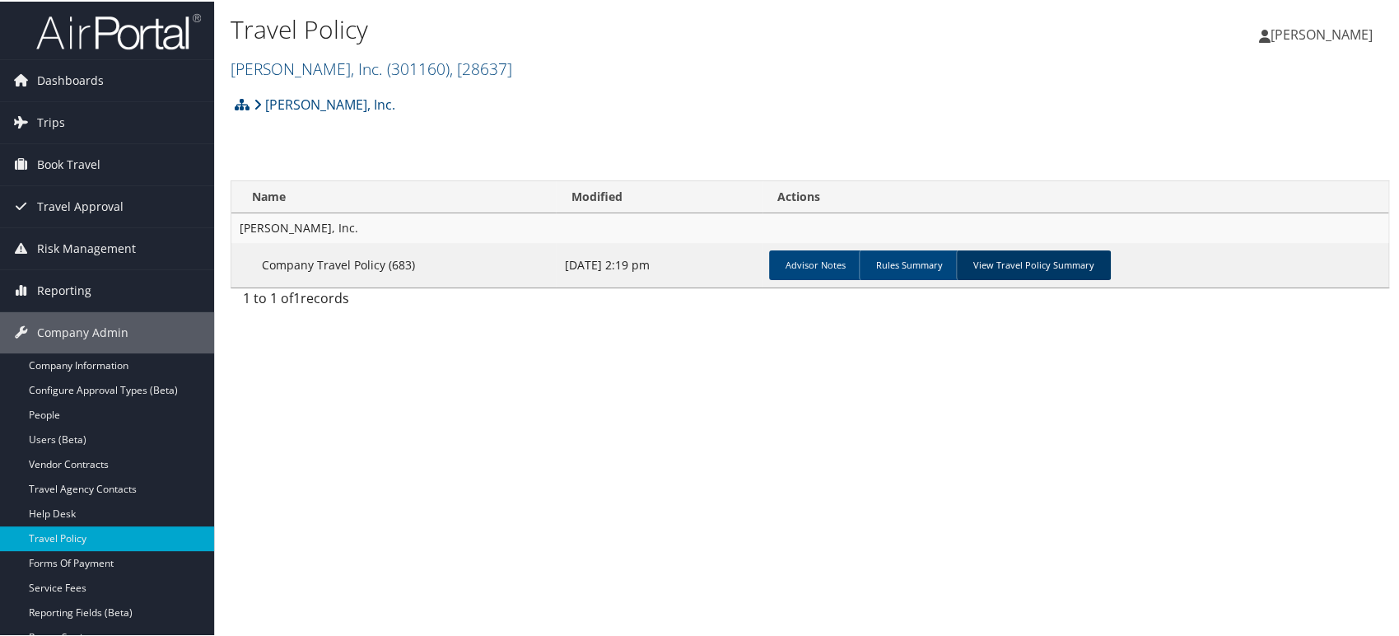
click at [1023, 267] on link "View Travel Policy Summary" at bounding box center [1033, 264] width 155 height 30
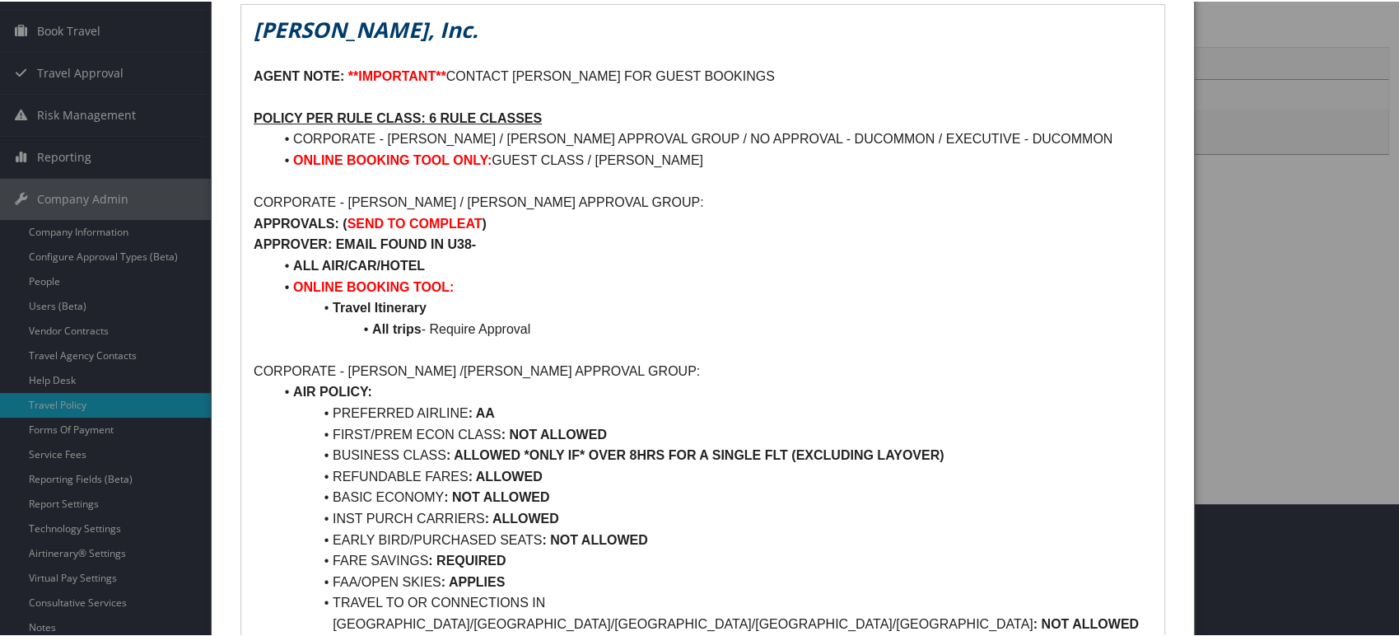
scroll to position [91, 0]
